Goal: Information Seeking & Learning: Check status

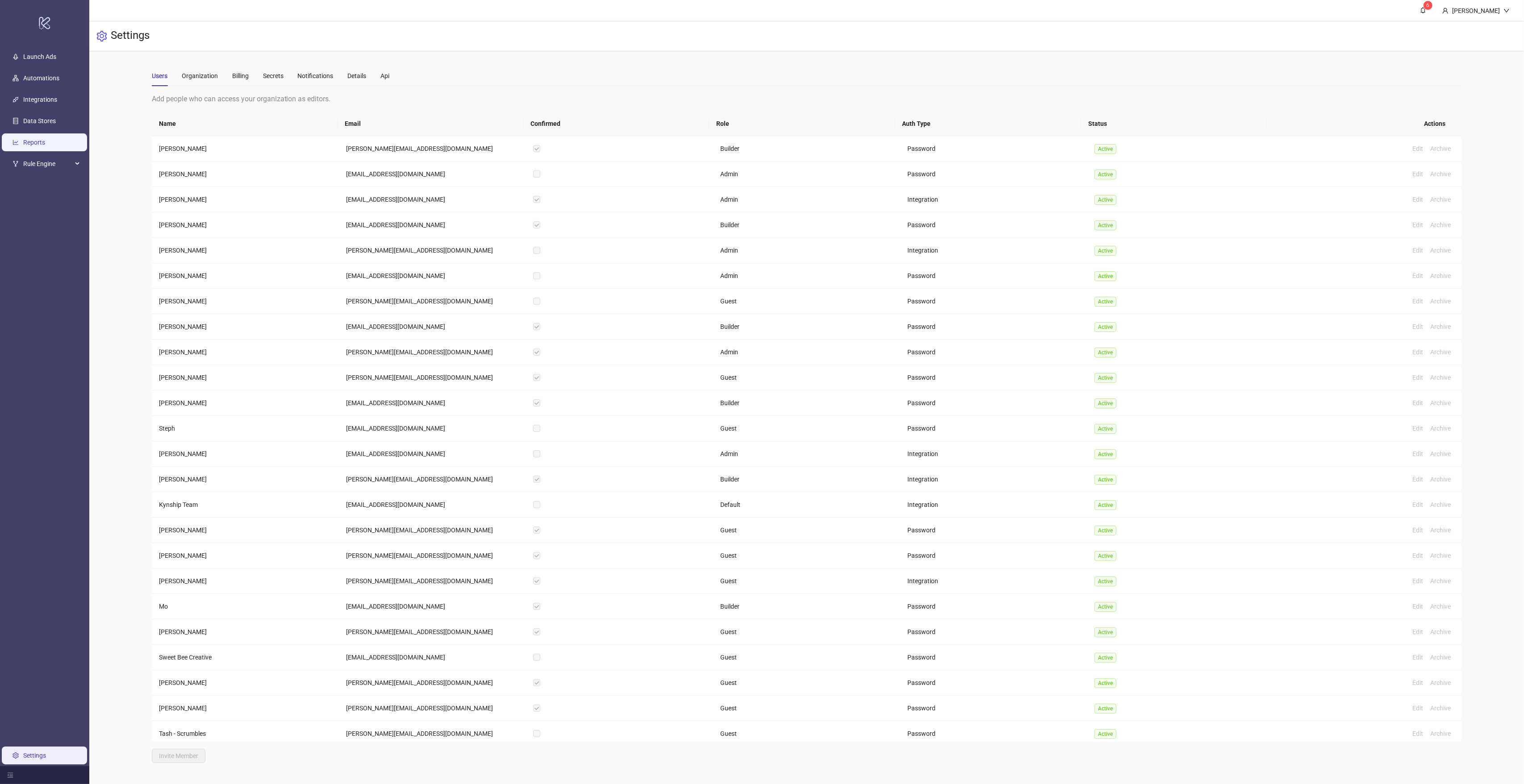
click at [41, 145] on link "Reports" at bounding box center [34, 142] width 22 height 7
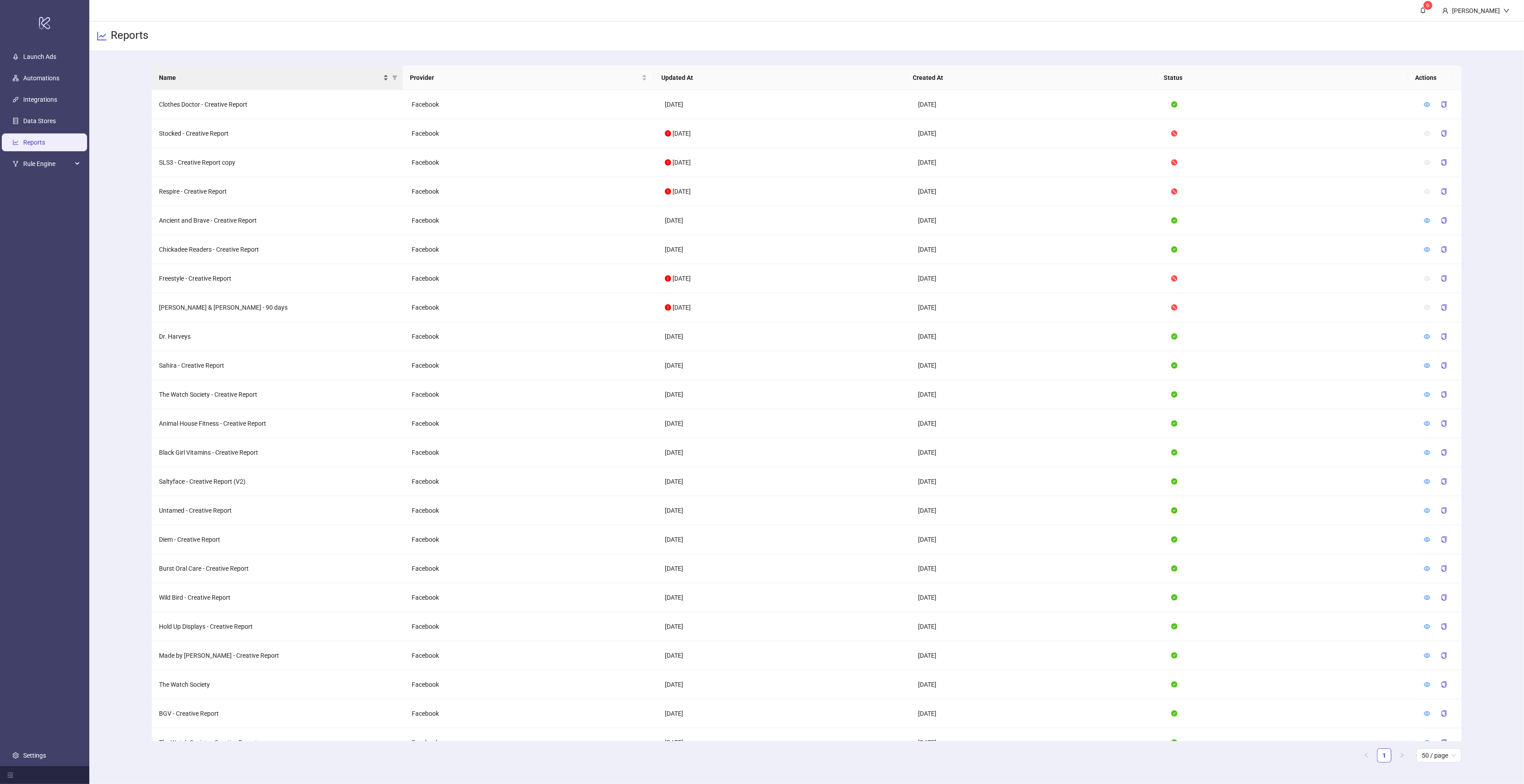
click at [186, 77] on span "Name" at bounding box center [270, 77] width 223 height 10
click at [1425, 278] on icon "eye" at bounding box center [1428, 278] width 7 height 5
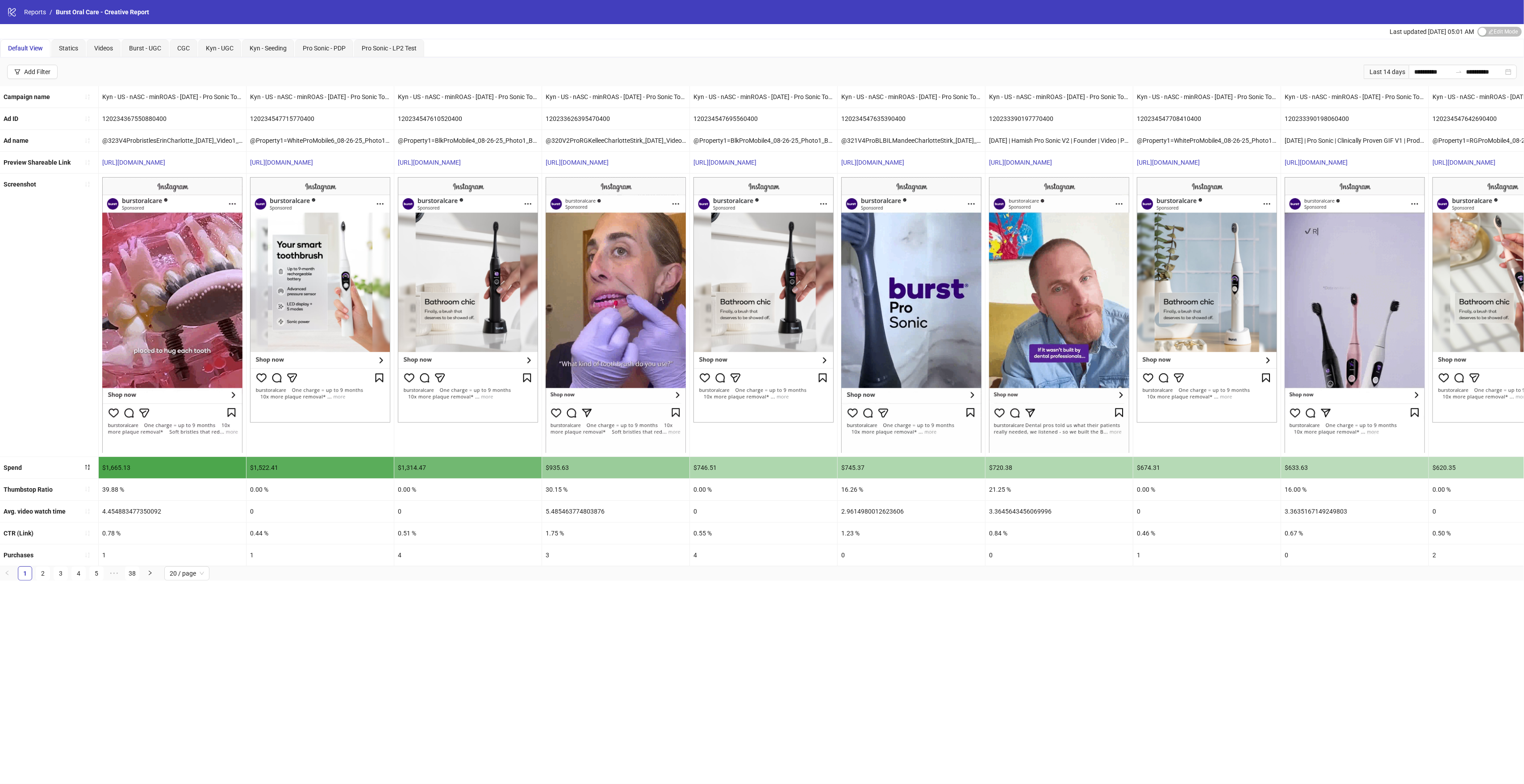
click at [1385, 73] on div "Last 14 days" at bounding box center [1386, 72] width 45 height 14
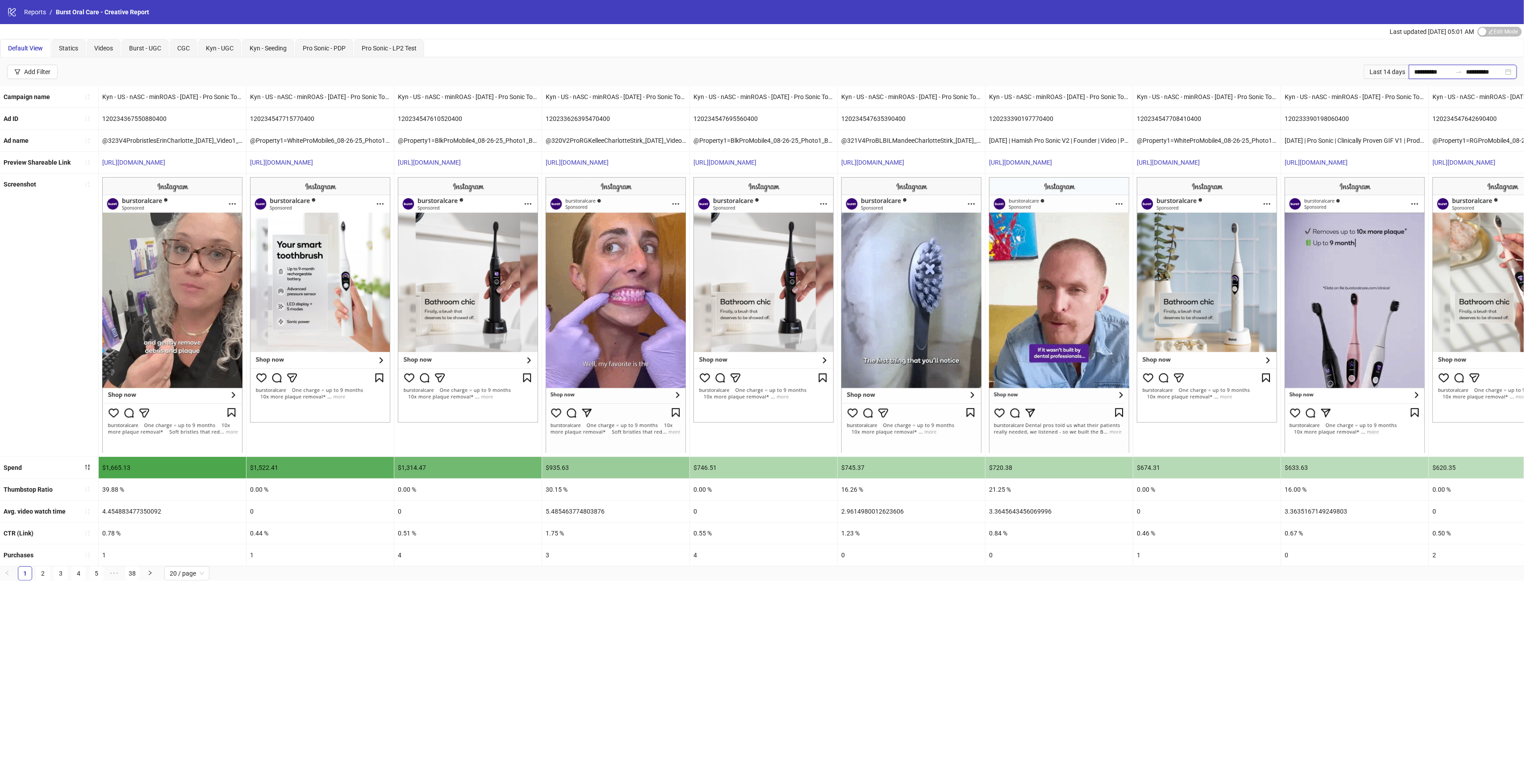
click at [1428, 69] on input "**********" at bounding box center [1432, 72] width 37 height 10
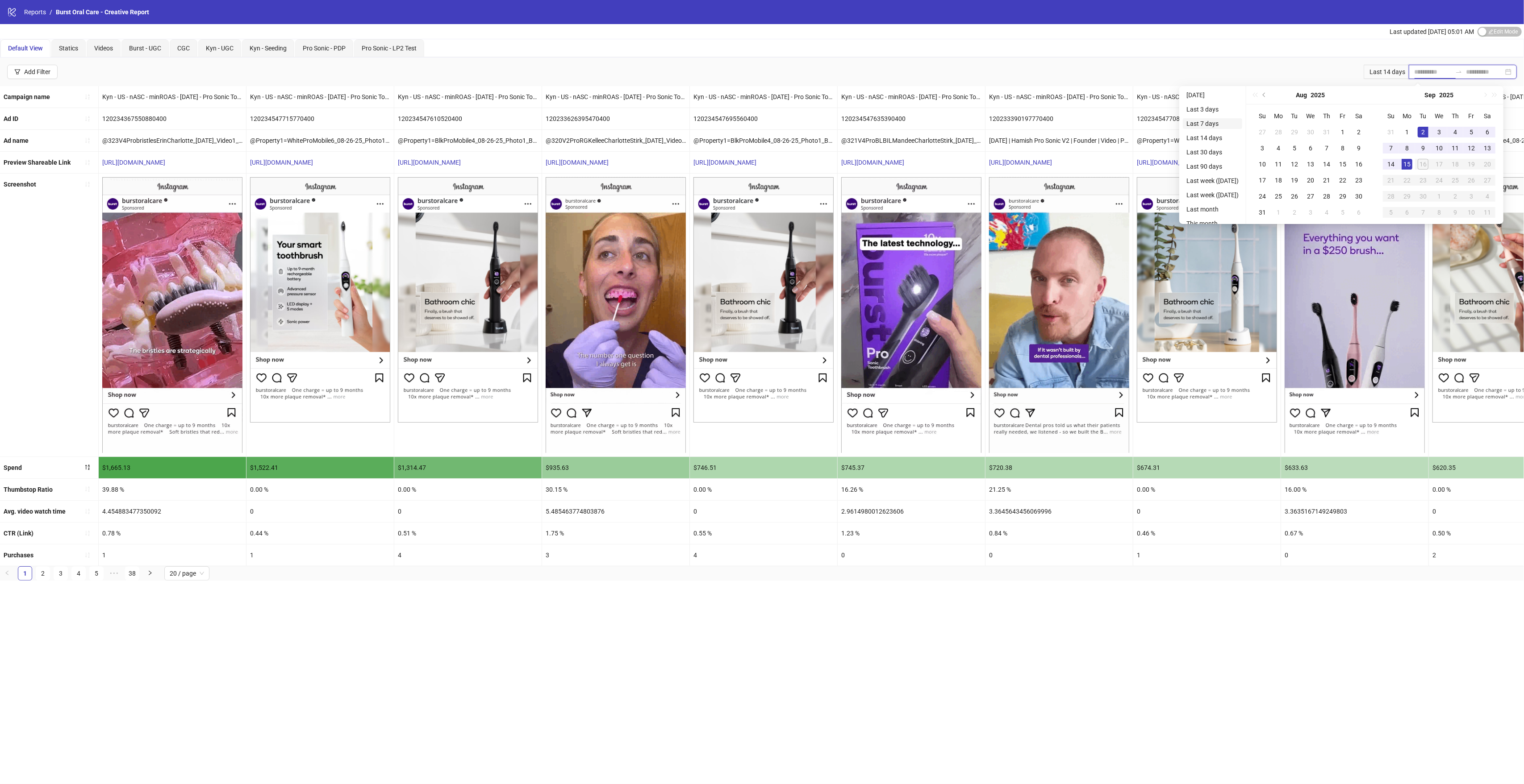
type input "**********"
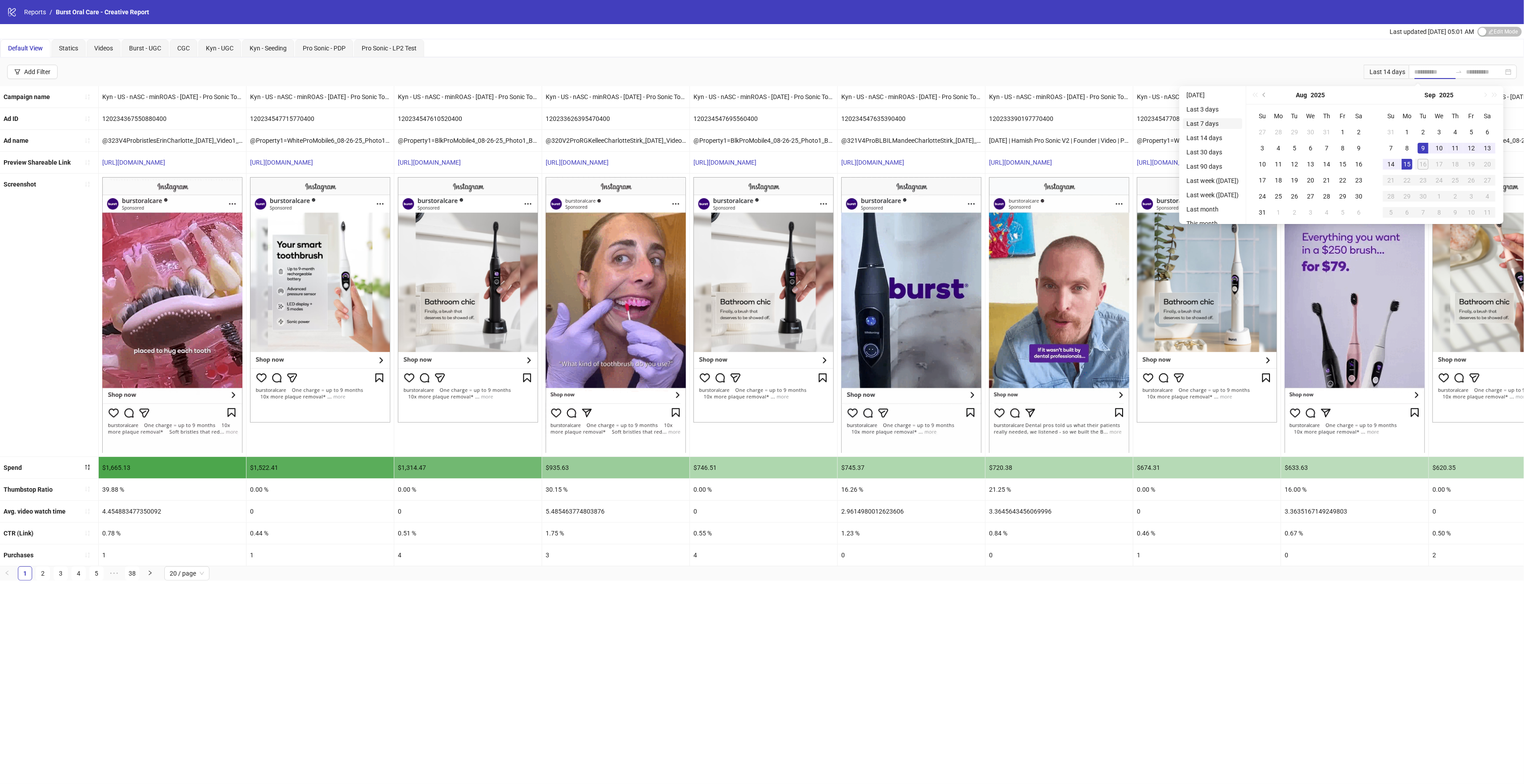
click at [1219, 125] on li "Last 7 days" at bounding box center [1212, 124] width 59 height 11
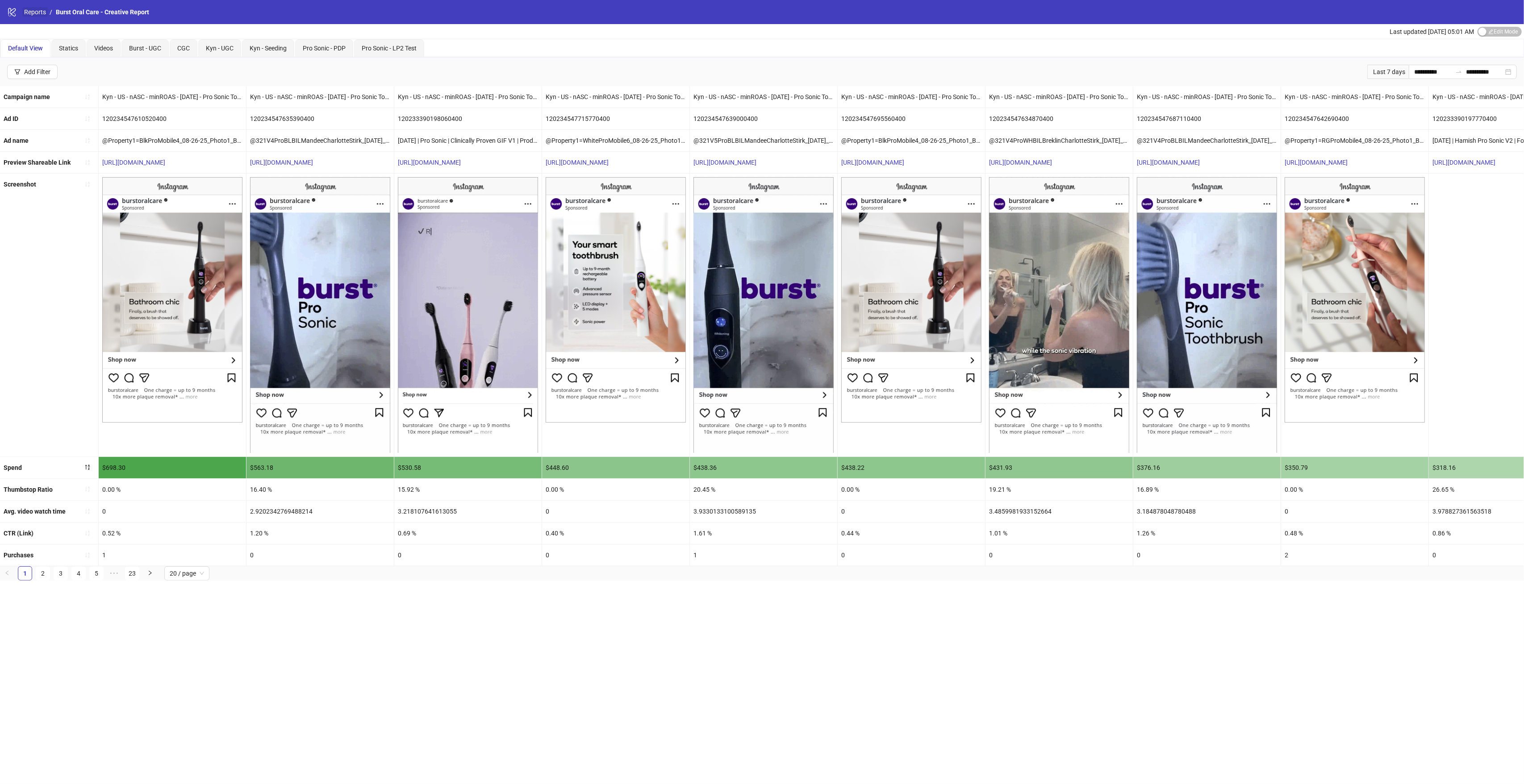
click at [42, 12] on link "Reports" at bounding box center [35, 12] width 25 height 10
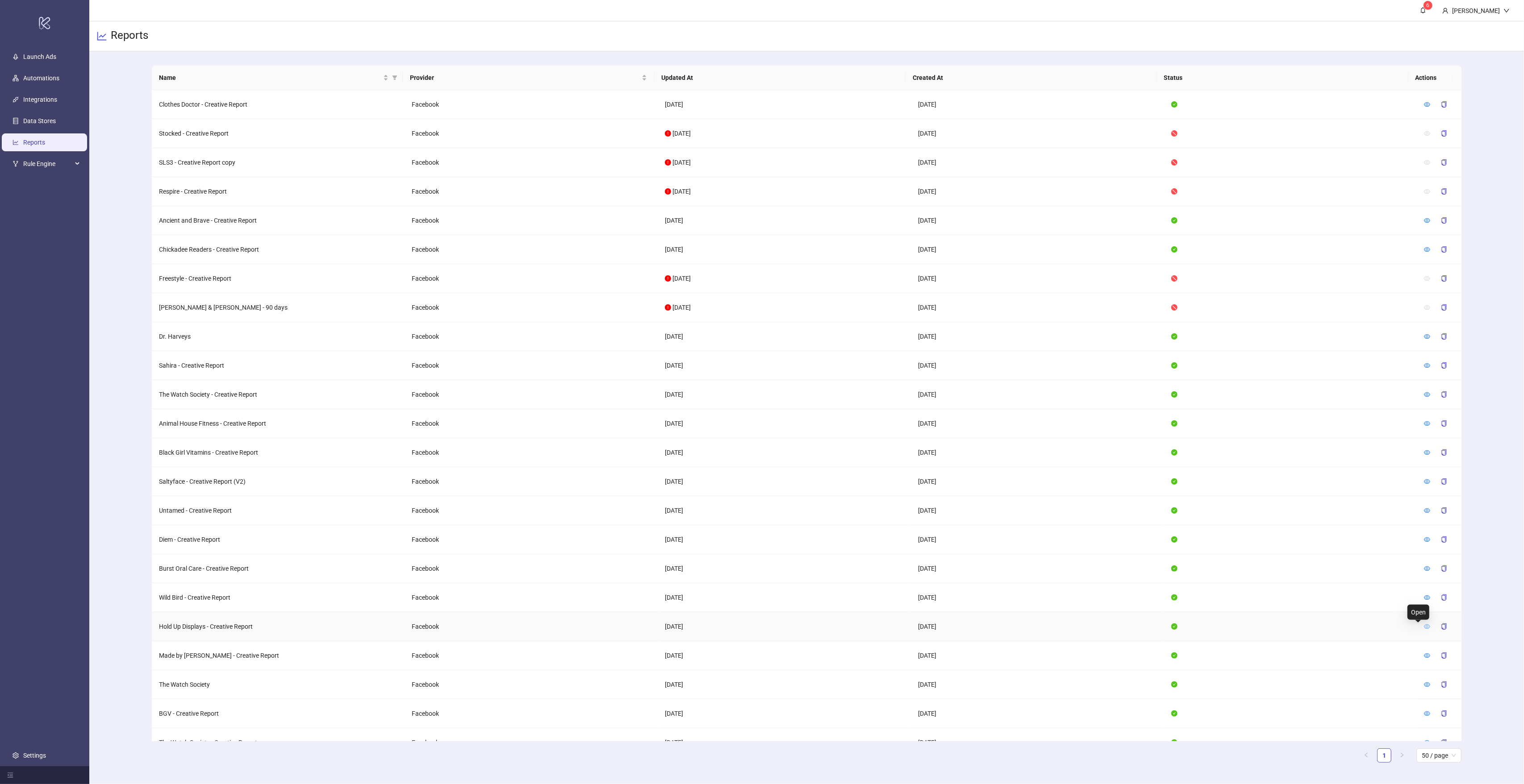
click at [1424, 628] on icon "eye" at bounding box center [1427, 626] width 7 height 7
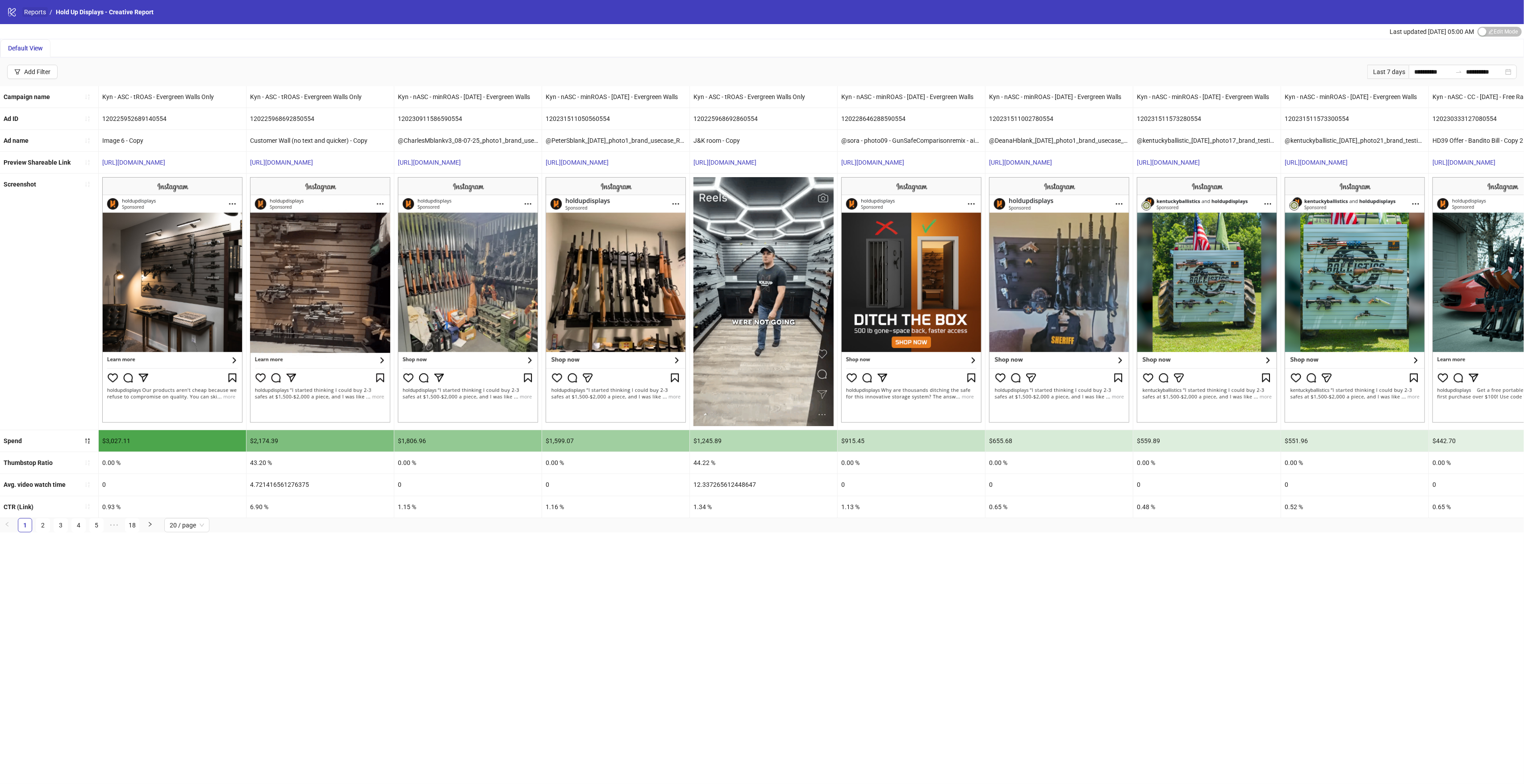
click at [34, 14] on link "Reports" at bounding box center [35, 12] width 25 height 10
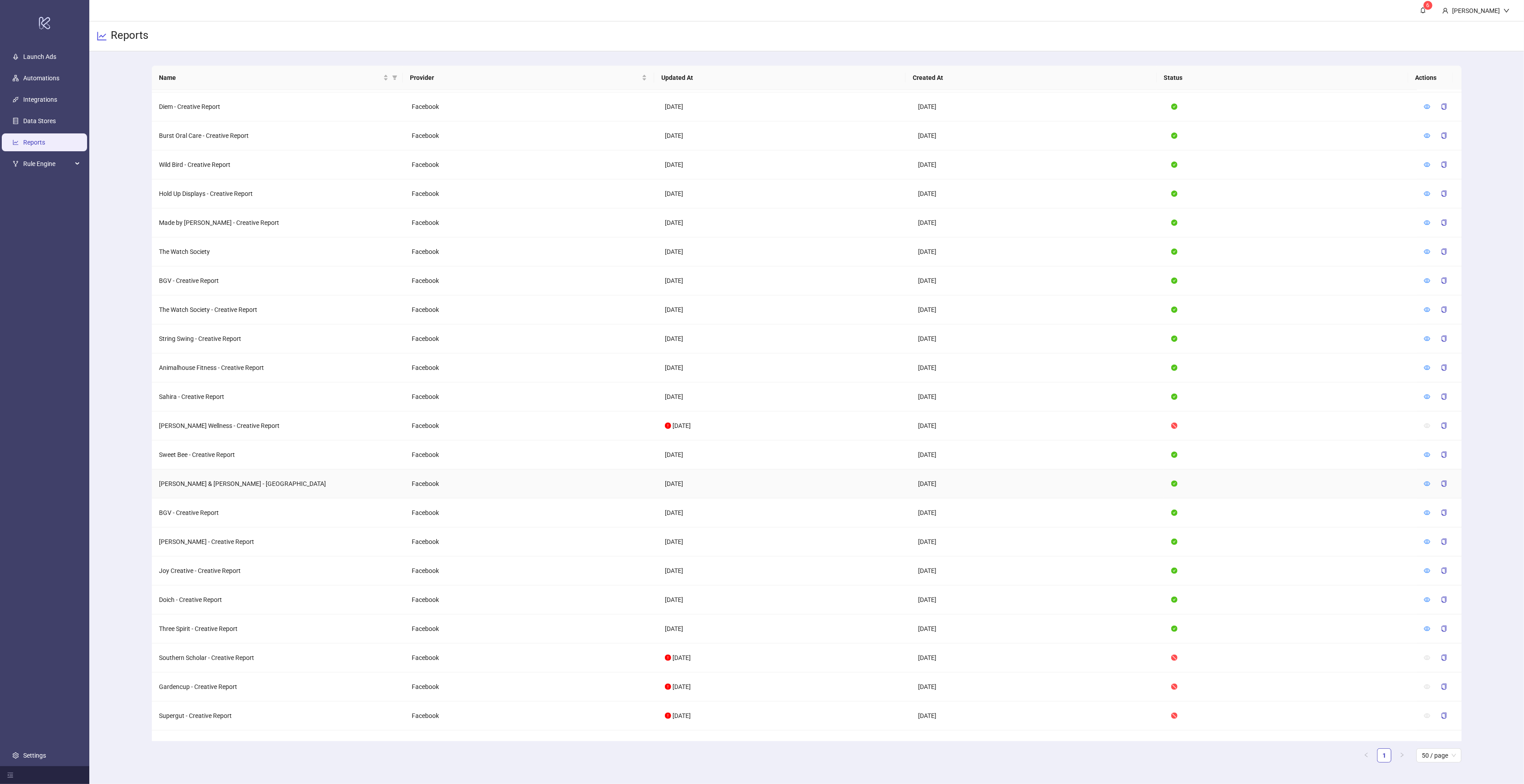
scroll to position [436, 0]
click at [1425, 629] on icon "eye" at bounding box center [1428, 626] width 7 height 5
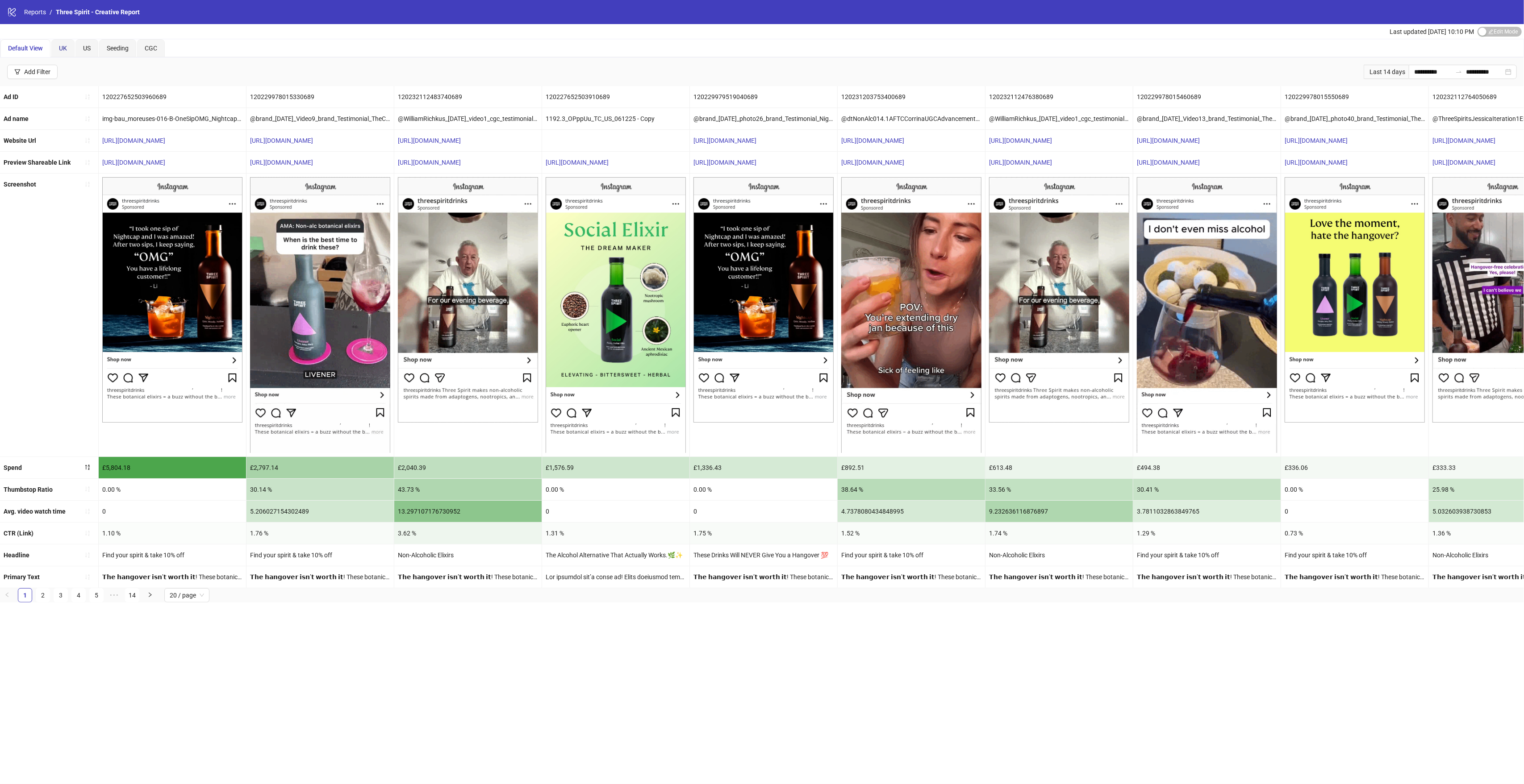
click at [66, 50] on span "UK" at bounding box center [63, 48] width 8 height 7
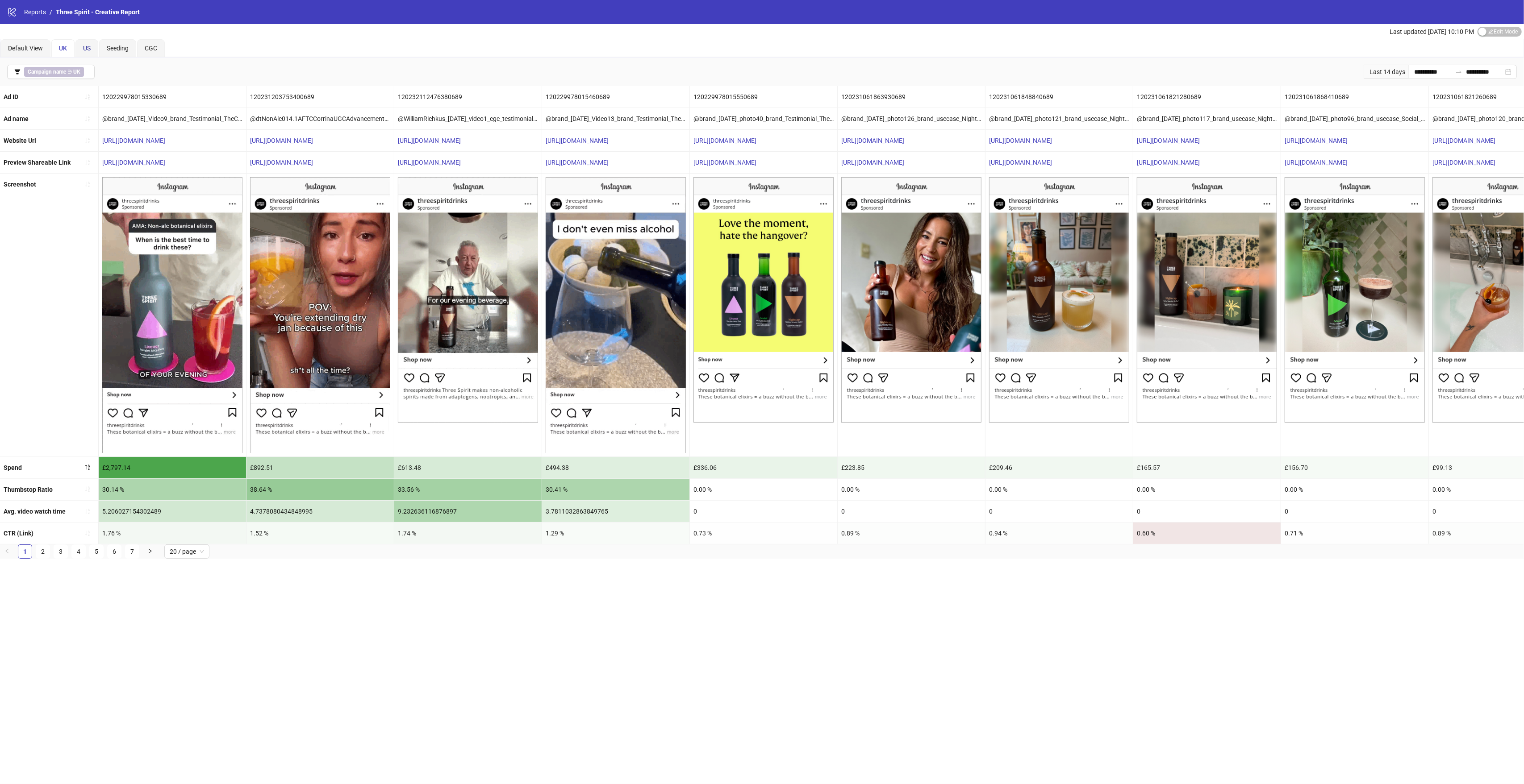
click at [85, 53] on div "US" at bounding box center [86, 48] width 8 height 10
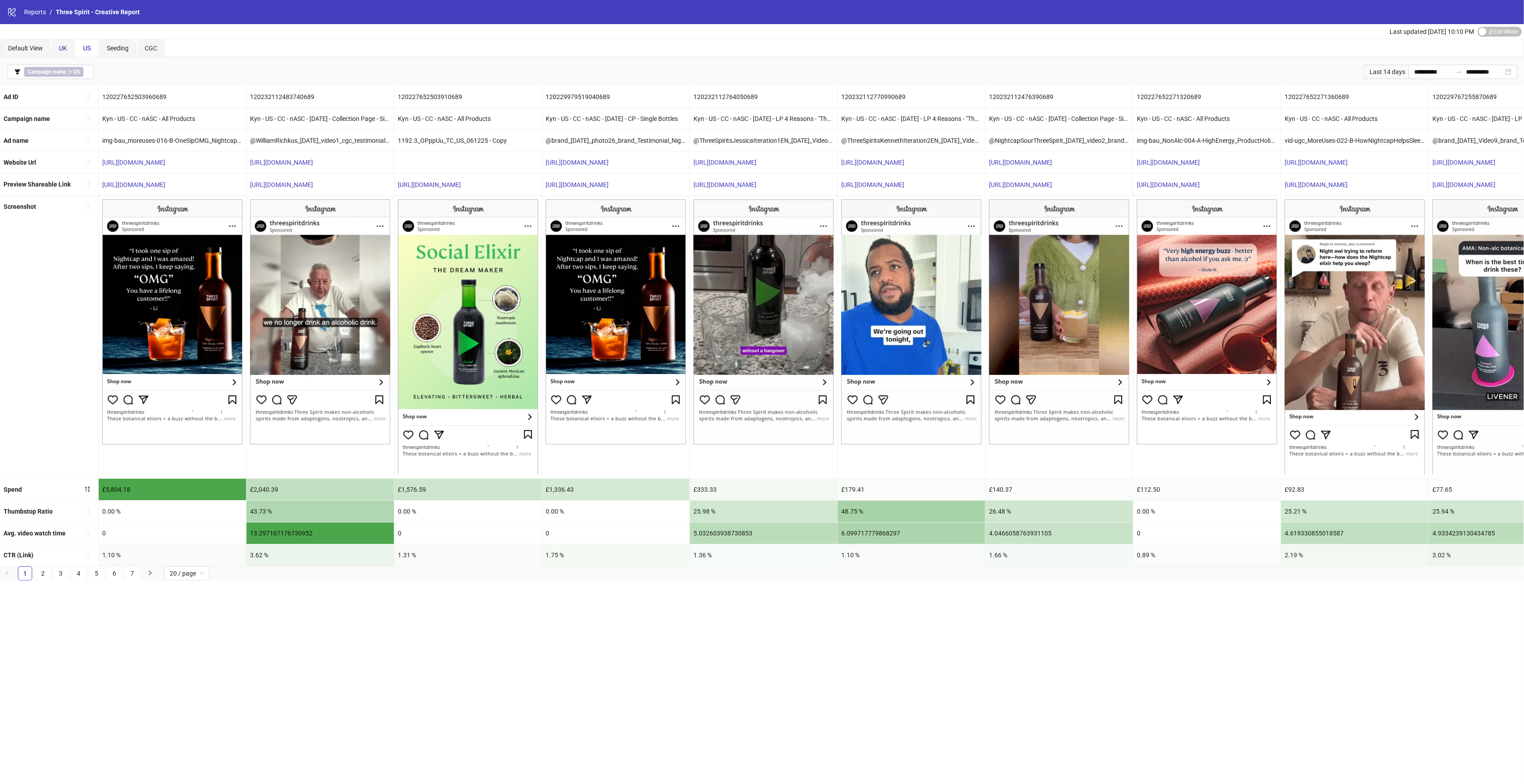
click at [60, 50] on span "UK" at bounding box center [63, 48] width 8 height 7
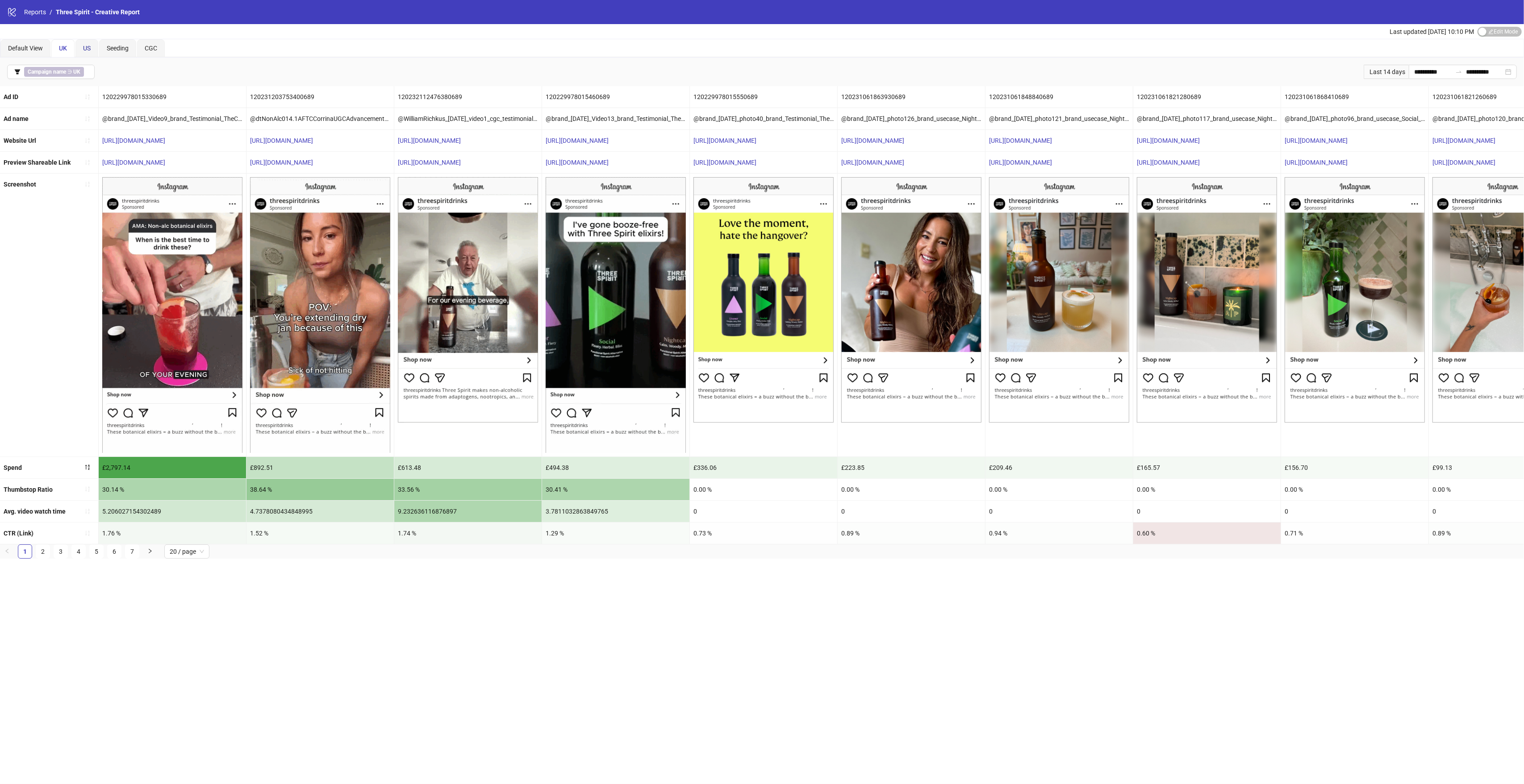
click at [88, 48] on span "US" at bounding box center [86, 48] width 8 height 7
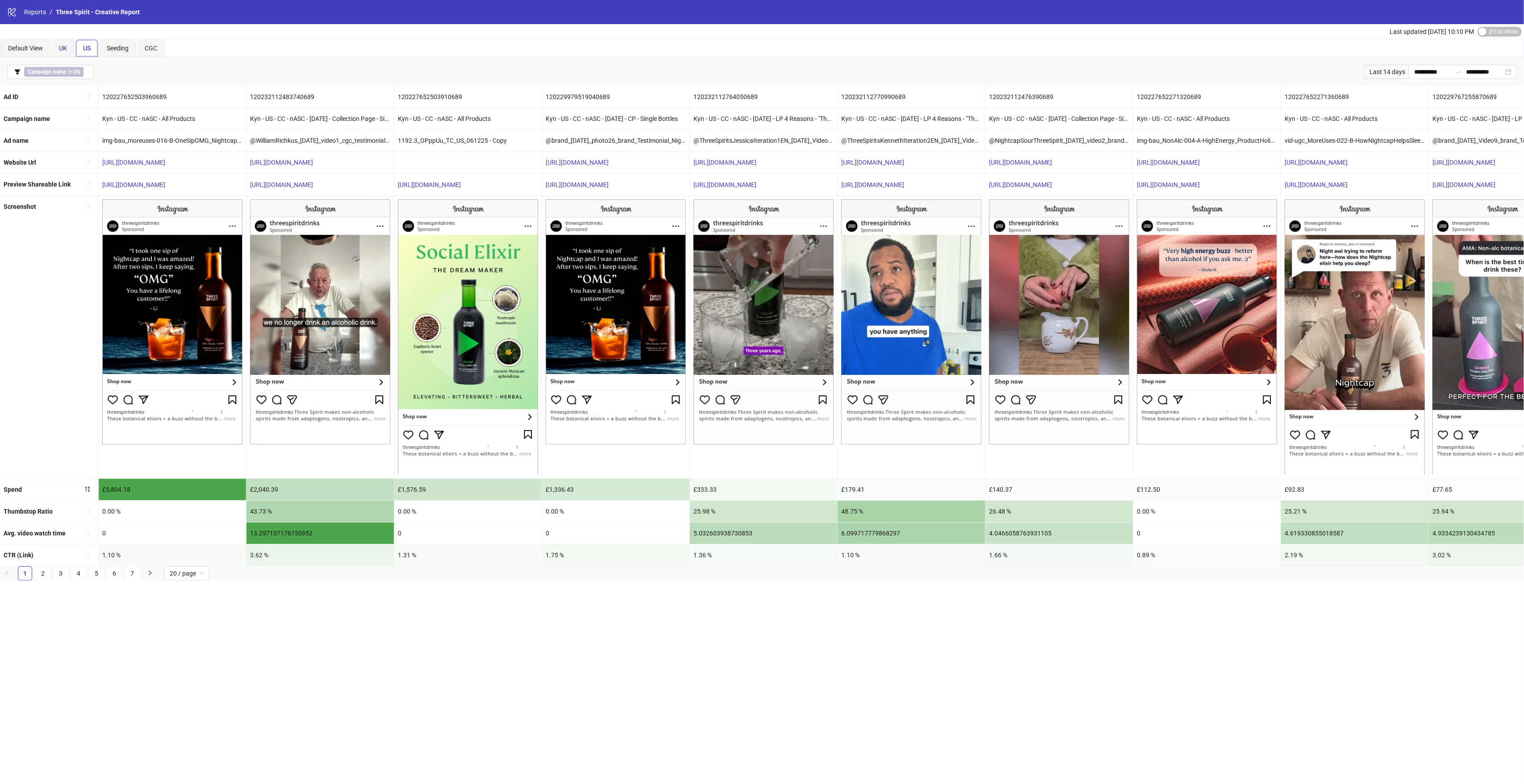
click at [62, 50] on span "UK" at bounding box center [63, 48] width 8 height 7
